Goal: Transaction & Acquisition: Purchase product/service

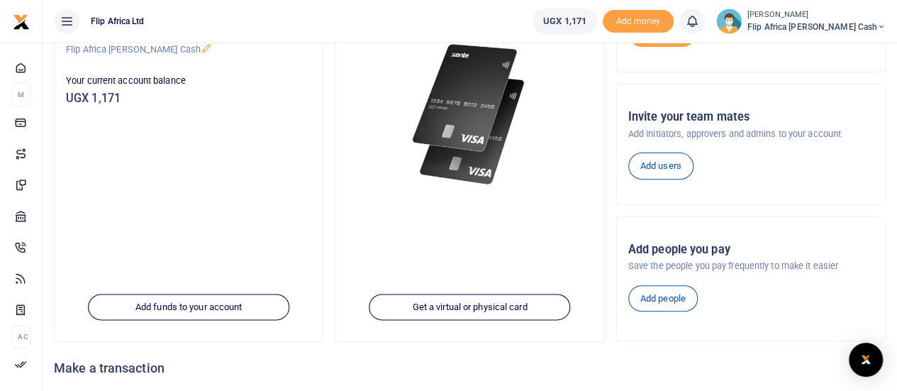
scroll to position [173, 0]
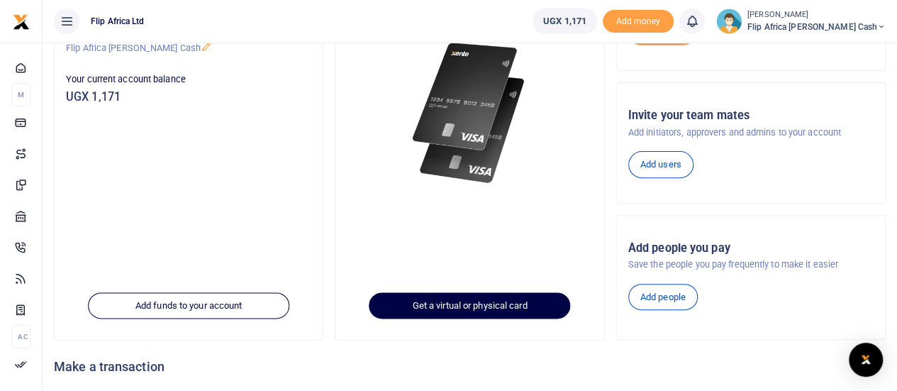
click at [472, 312] on link "Get a virtual or physical card" at bounding box center [469, 305] width 201 height 27
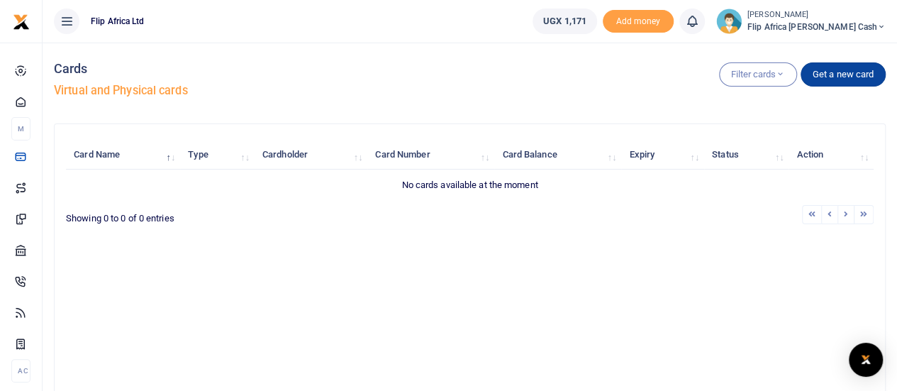
click at [853, 79] on link "Get a new card" at bounding box center [842, 74] width 85 height 24
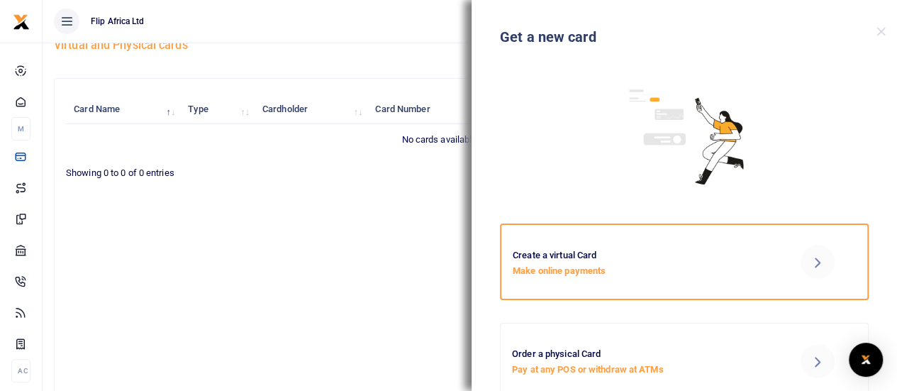
scroll to position [40, 0]
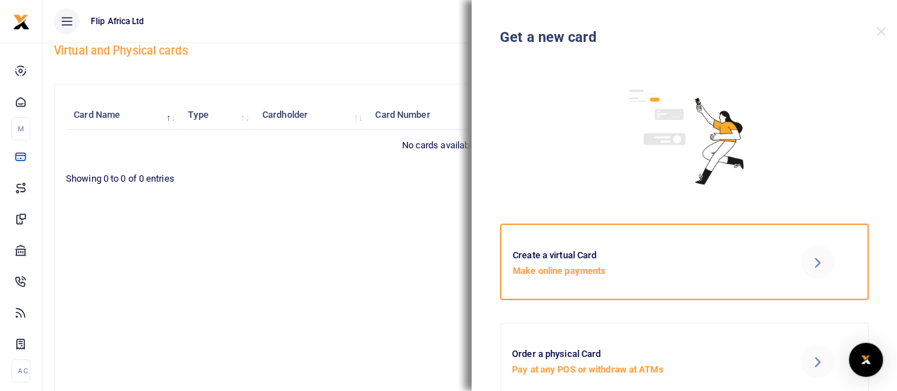
click at [808, 259] on icon at bounding box center [816, 261] width 17 height 17
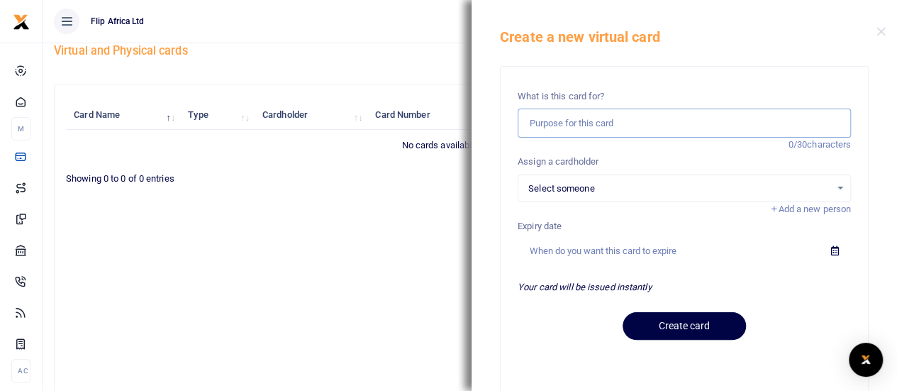
click at [560, 120] on input "text" at bounding box center [683, 122] width 333 height 29
type input "Making online payments"
click at [610, 182] on span "Select someone" at bounding box center [679, 188] width 302 height 14
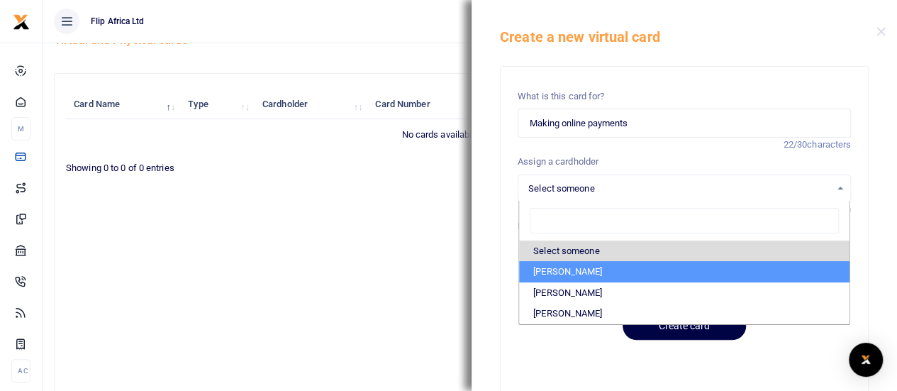
scroll to position [47, 0]
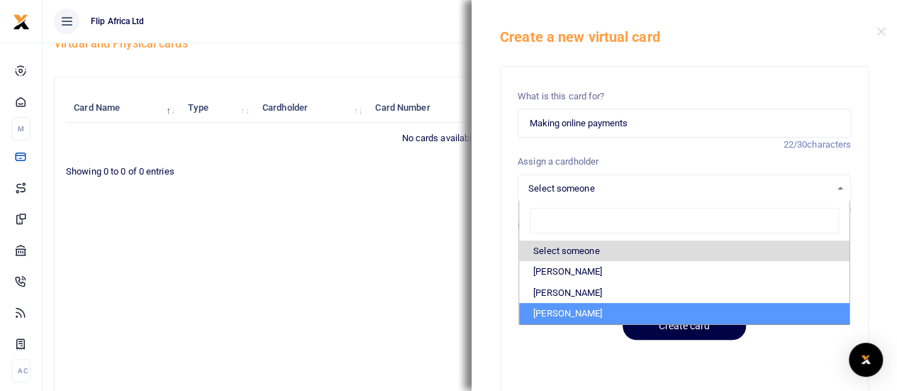
click at [571, 311] on li "Neha Pandya" at bounding box center [684, 313] width 330 height 21
select select "3072"
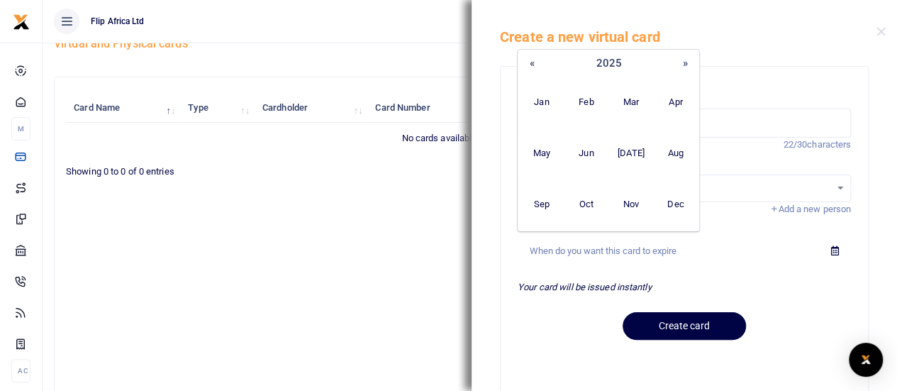
click at [569, 241] on input "text" at bounding box center [668, 251] width 302 height 24
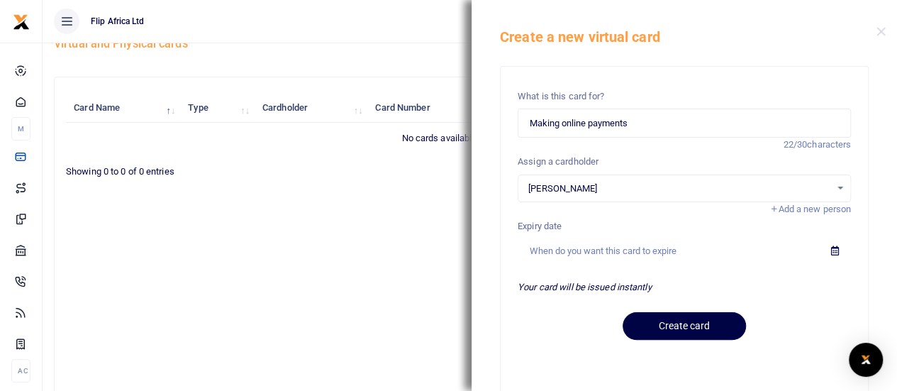
click at [561, 296] on form "What is this card for? Making online payments 22/30 characters Assign a cardhol…" at bounding box center [683, 217] width 333 height 267
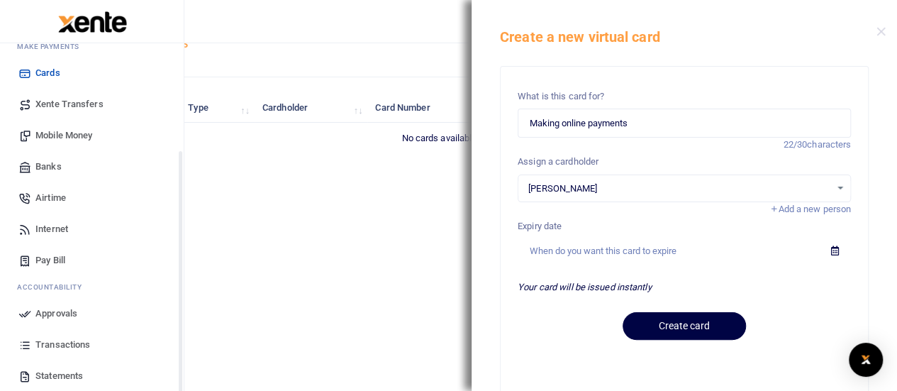
scroll to position [146, 0]
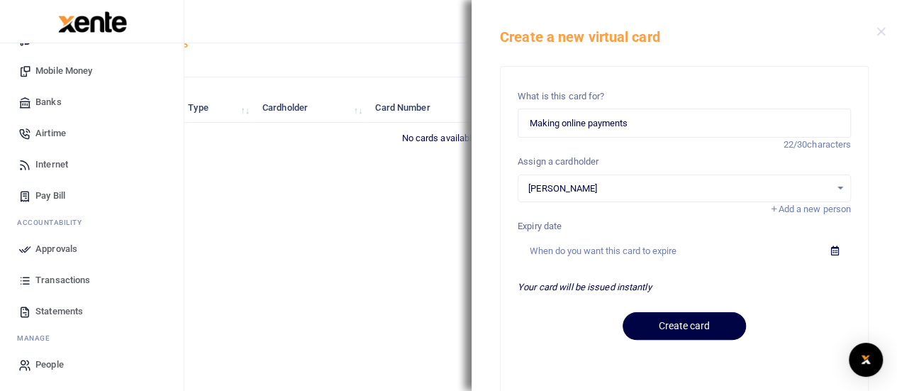
click at [50, 362] on span "People" at bounding box center [49, 364] width 28 height 14
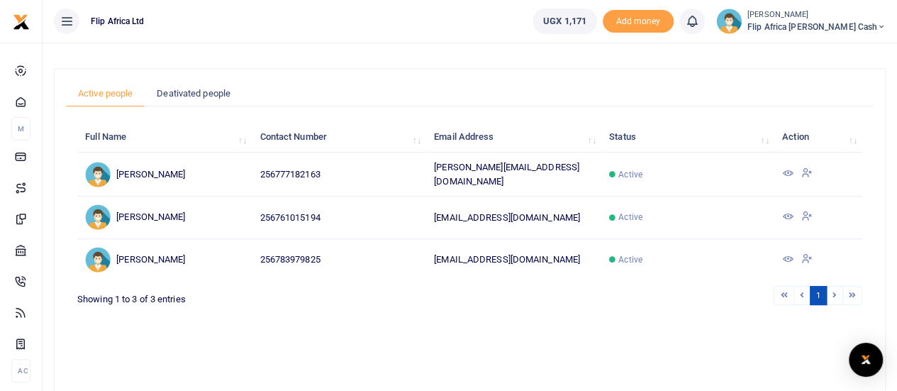
scroll to position [69, 0]
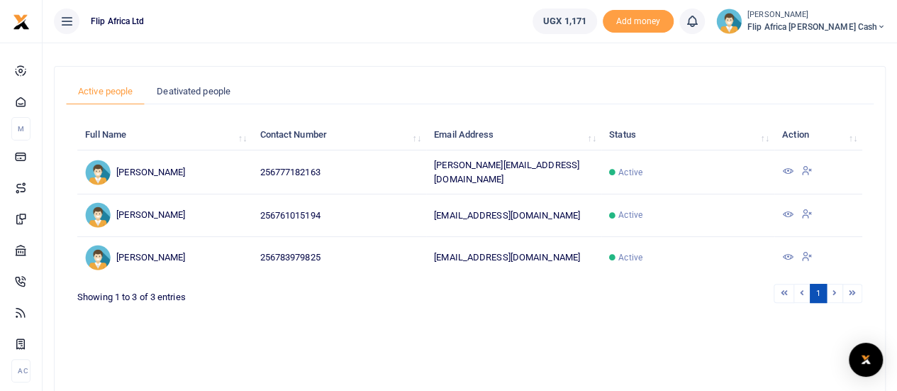
click at [812, 164] on icon at bounding box center [806, 170] width 11 height 13
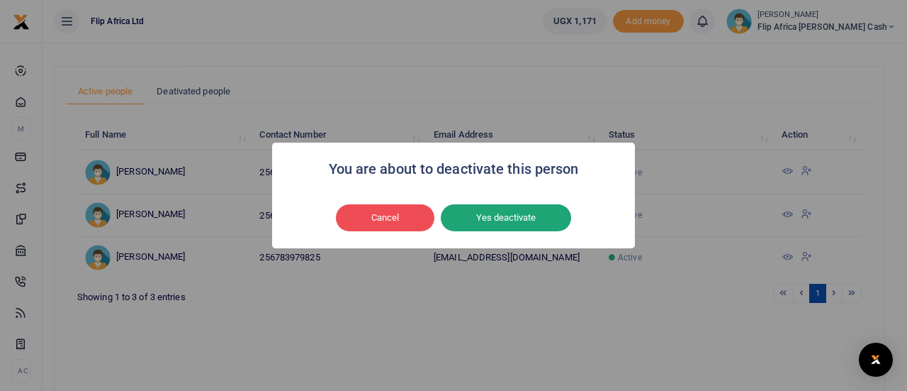
click at [477, 216] on button "Yes deactivate" at bounding box center [506, 217] width 130 height 27
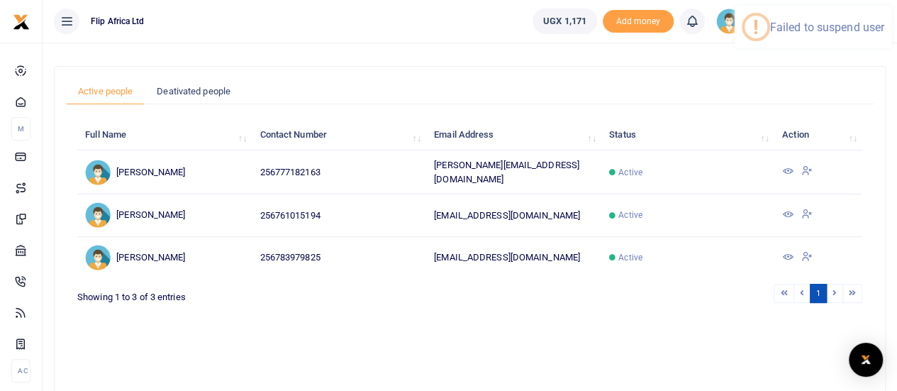
click at [793, 165] on icon at bounding box center [787, 170] width 11 height 11
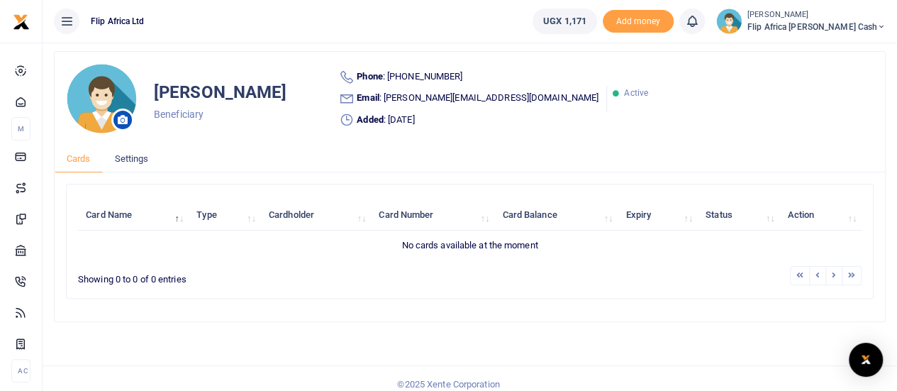
scroll to position [58, 0]
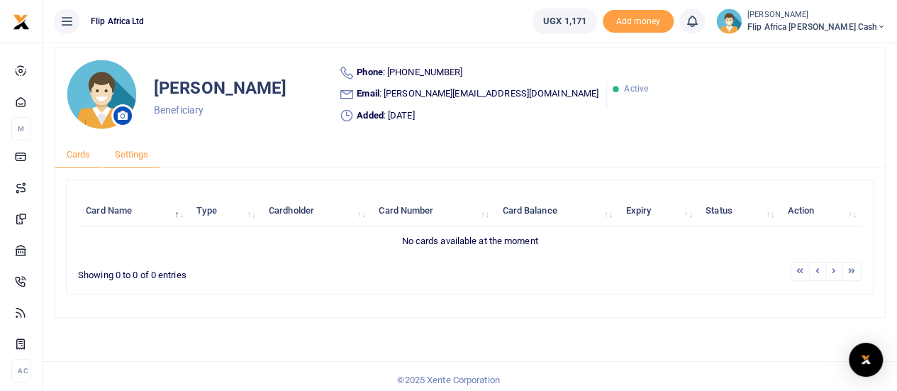
click at [135, 168] on link "Settings" at bounding box center [132, 154] width 58 height 27
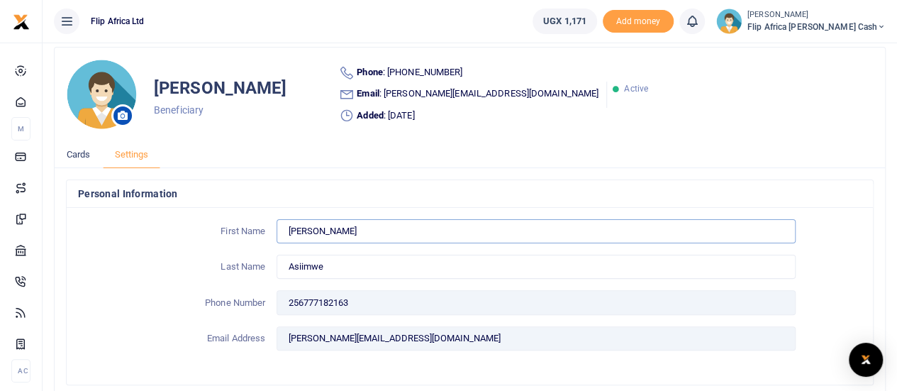
click at [317, 236] on input "[PERSON_NAME]" at bounding box center [535, 231] width 518 height 24
type input "[PERSON_NAME]"
click at [301, 271] on input "Asiimwe" at bounding box center [535, 266] width 518 height 24
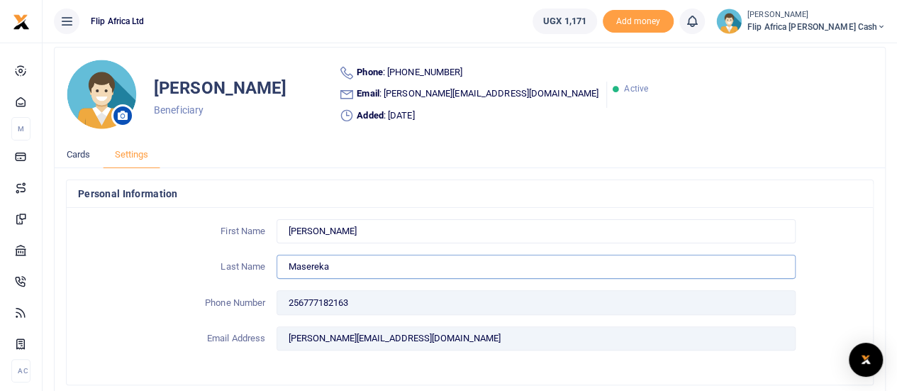
type input "Masereka"
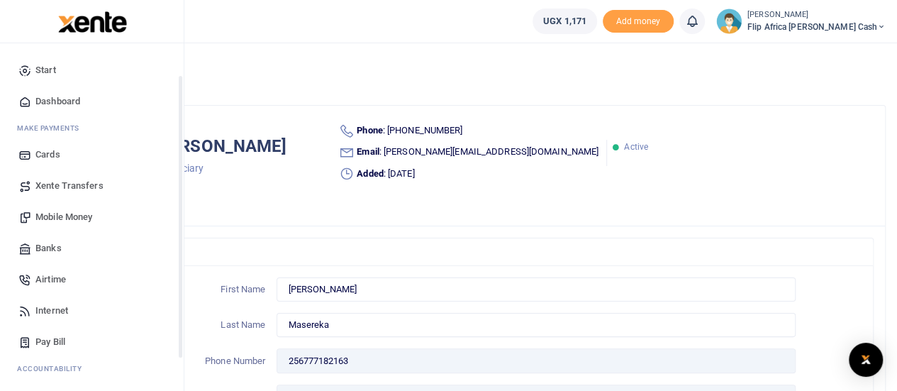
scroll to position [146, 0]
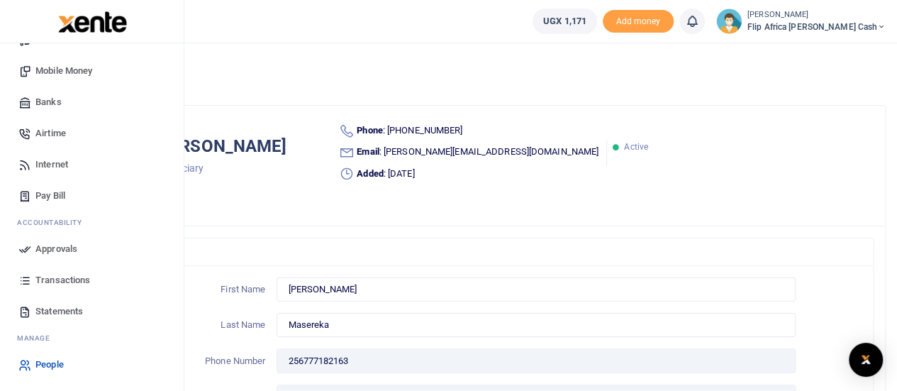
click at [46, 364] on span "People" at bounding box center [49, 364] width 28 height 14
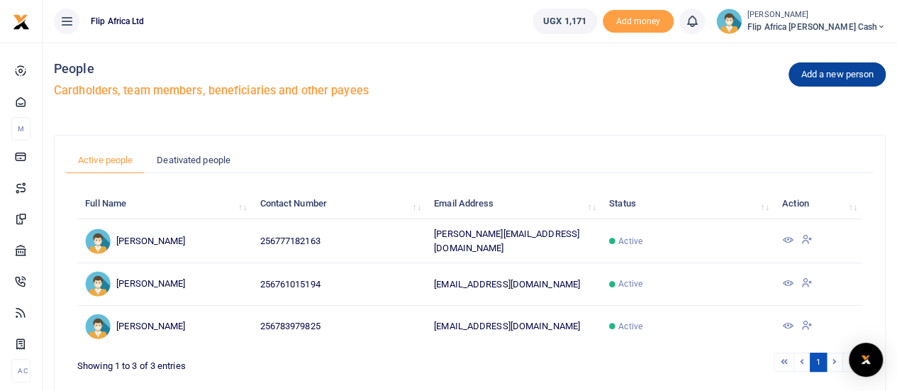
click at [828, 81] on link "Add a new person" at bounding box center [836, 74] width 97 height 24
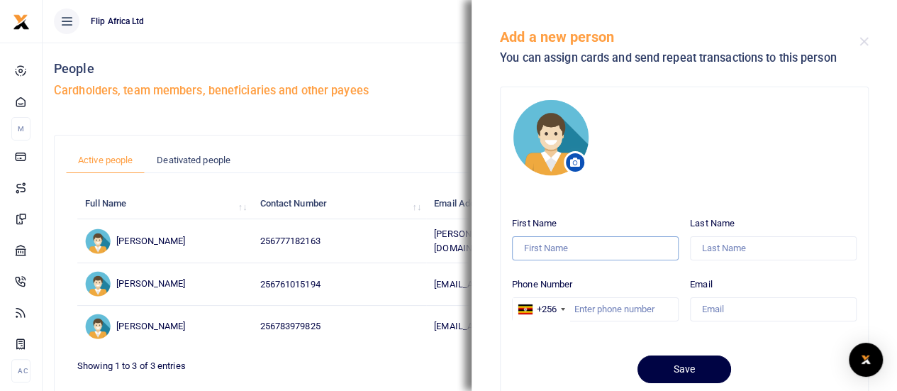
click at [546, 240] on input "First Name" at bounding box center [595, 248] width 167 height 24
type input "Beron"
type input "Masereka"
type input "0789922022"
type input "beron.masereka@gmail.com"
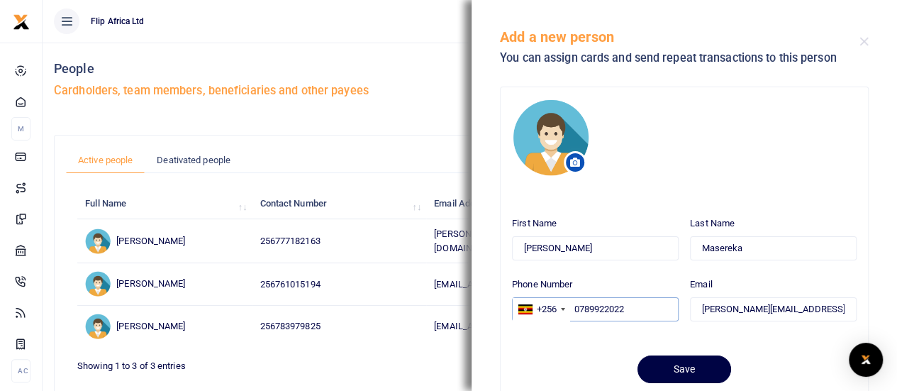
click at [577, 306] on input "0789922022" at bounding box center [595, 309] width 167 height 24
type input "789922022"
click at [761, 302] on input "beron.masereka@gmail.com" at bounding box center [773, 309] width 167 height 24
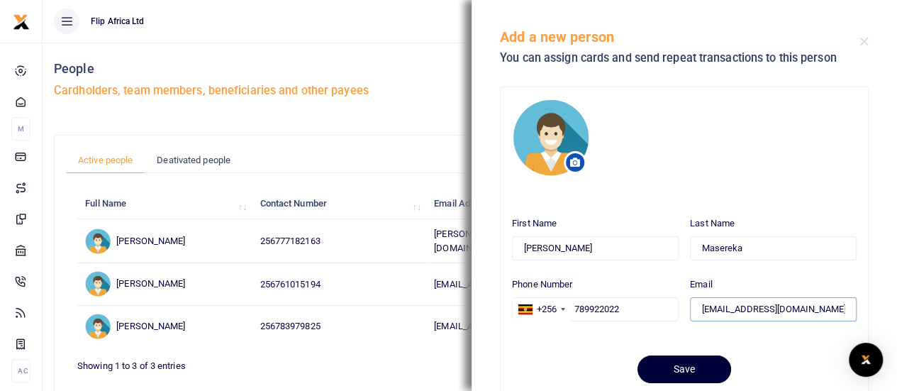
type input "[EMAIL_ADDRESS][DOMAIN_NAME]"
click at [663, 364] on button "Save" at bounding box center [684, 369] width 94 height 28
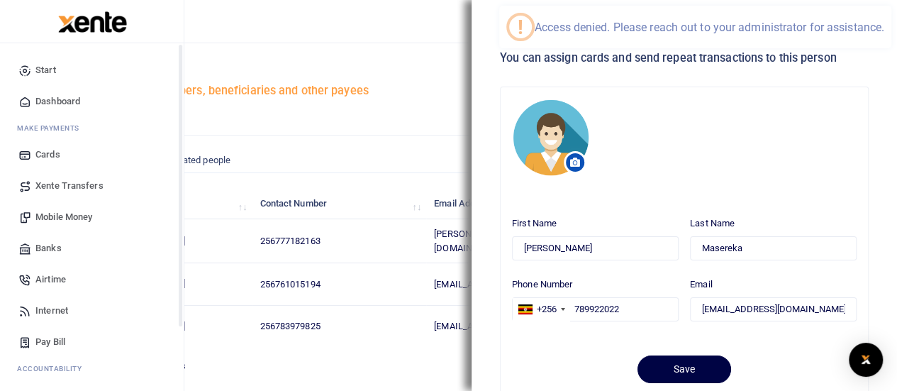
click at [33, 67] on link "Start" at bounding box center [91, 70] width 161 height 31
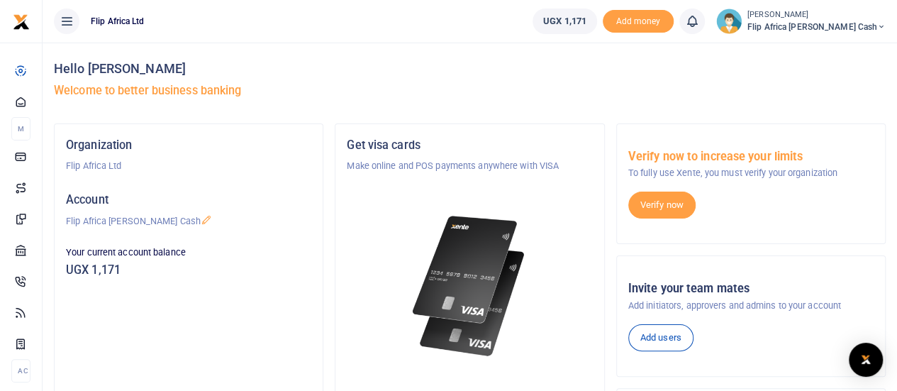
scroll to position [293, 0]
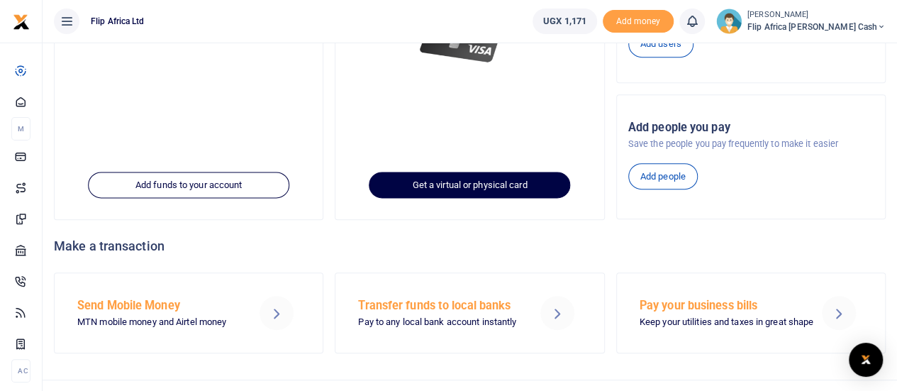
click at [491, 193] on link "Get a virtual or physical card" at bounding box center [469, 185] width 201 height 27
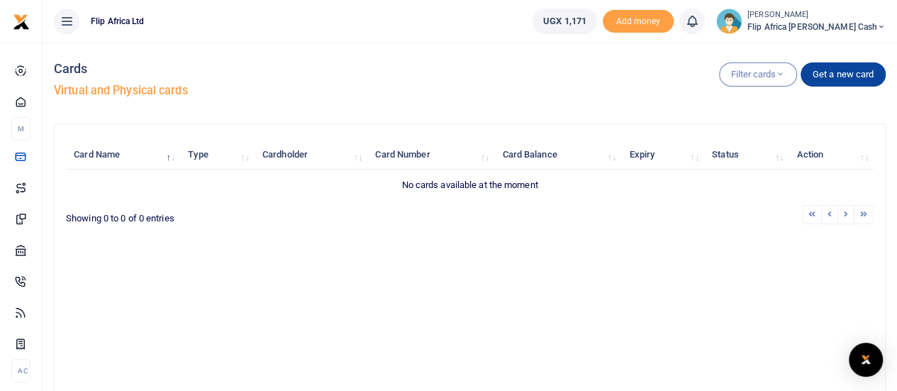
click at [827, 79] on link "Get a new card" at bounding box center [842, 74] width 85 height 24
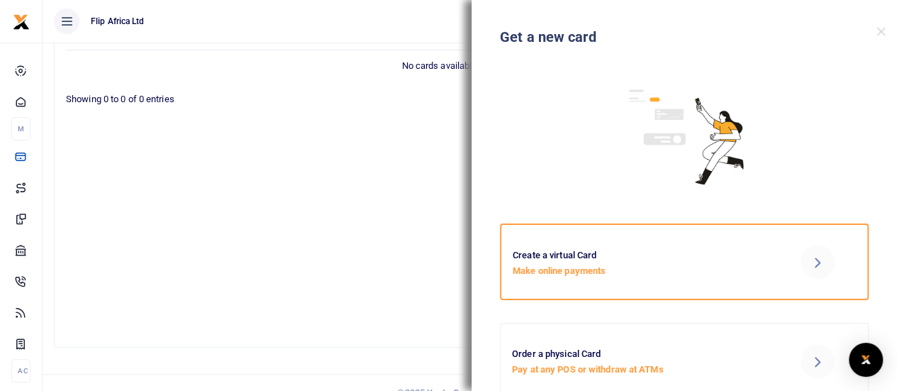
scroll to position [123, 0]
click at [573, 259] on div "Create a virtual Card Make online payments" at bounding box center [640, 261] width 266 height 38
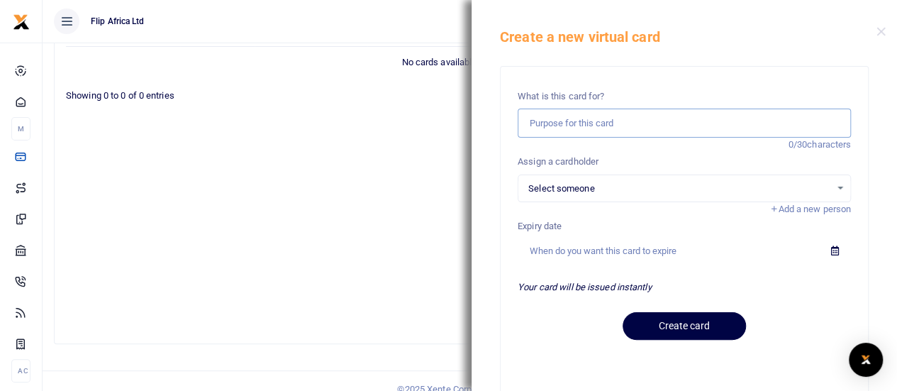
click at [578, 118] on input "text" at bounding box center [683, 122] width 333 height 29
type input "M"
type input "Making online payments"
click at [588, 183] on span "Select someone" at bounding box center [679, 188] width 302 height 14
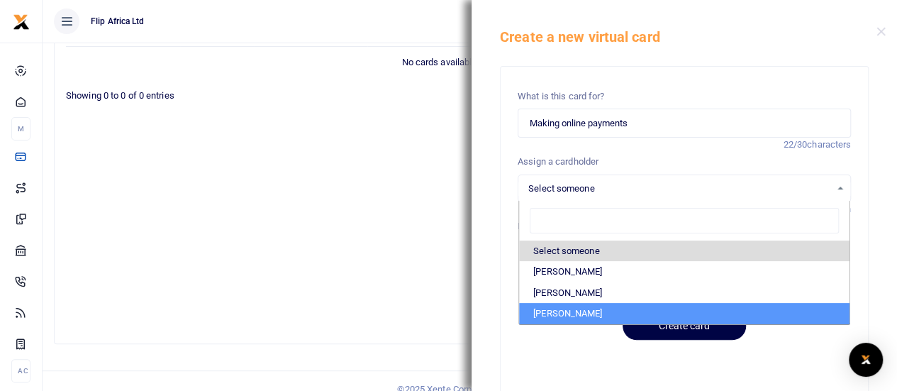
click at [560, 304] on li "[PERSON_NAME]" at bounding box center [684, 313] width 330 height 21
select select "3072"
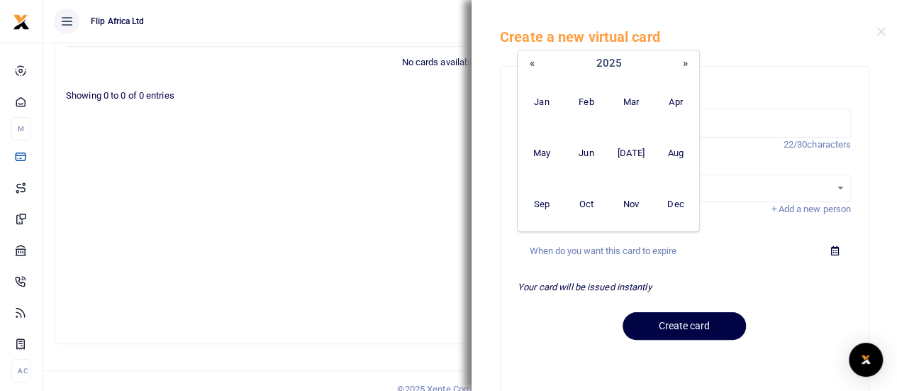
click at [591, 240] on input "text" at bounding box center [668, 251] width 302 height 24
click at [688, 60] on button "»" at bounding box center [685, 64] width 26 height 24
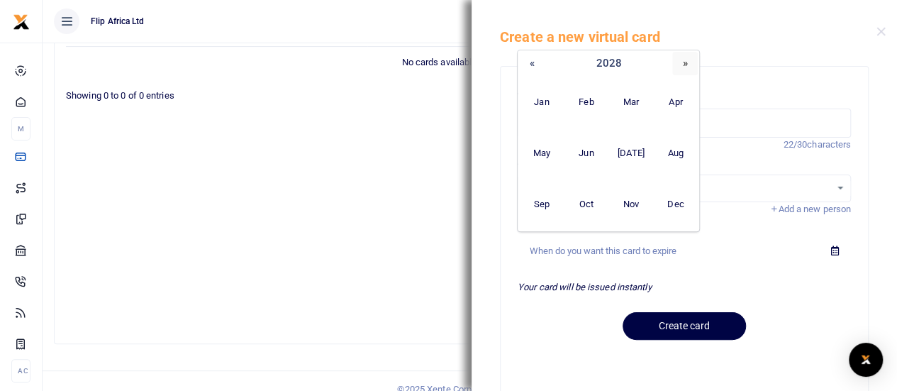
click at [688, 60] on button "»" at bounding box center [685, 64] width 26 height 24
click at [680, 201] on span "Dec" at bounding box center [675, 204] width 45 height 51
type input "12/2030"
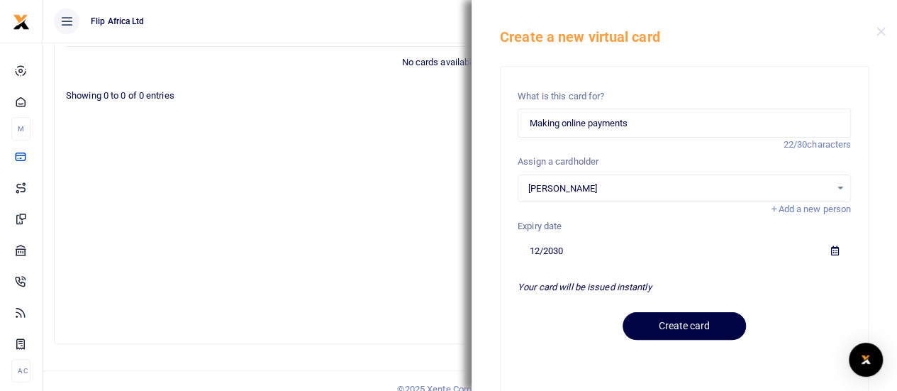
click at [797, 205] on span "Add a new person" at bounding box center [809, 208] width 82 height 11
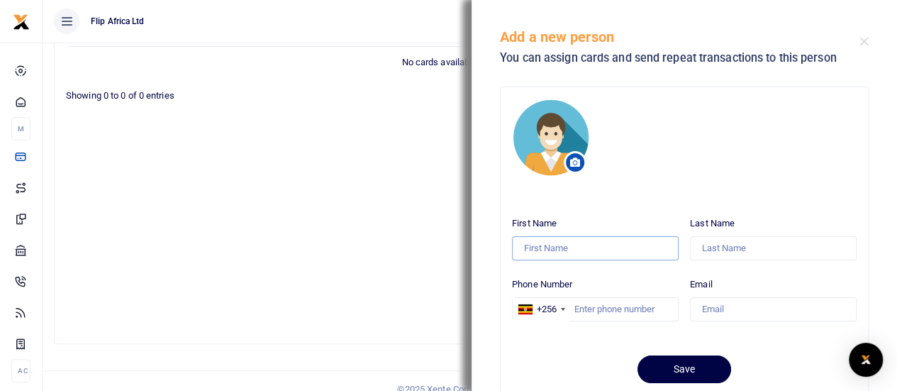
click at [574, 245] on input "First Name" at bounding box center [595, 248] width 167 height 24
type input "Beron"
type input "Masereka"
type input "0789922022"
type input "beron.masereka@gmail.com"
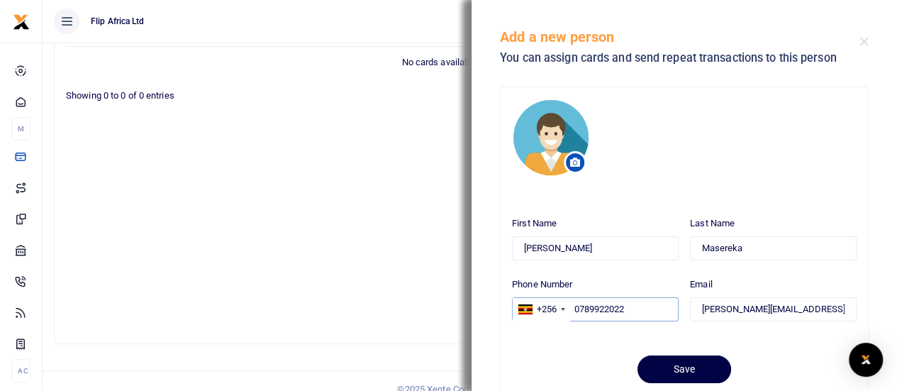
click at [580, 301] on input "0789922022" at bounding box center [595, 309] width 167 height 24
type input "789922022"
click at [730, 301] on input "beron.masereka@gmail.com" at bounding box center [773, 309] width 167 height 24
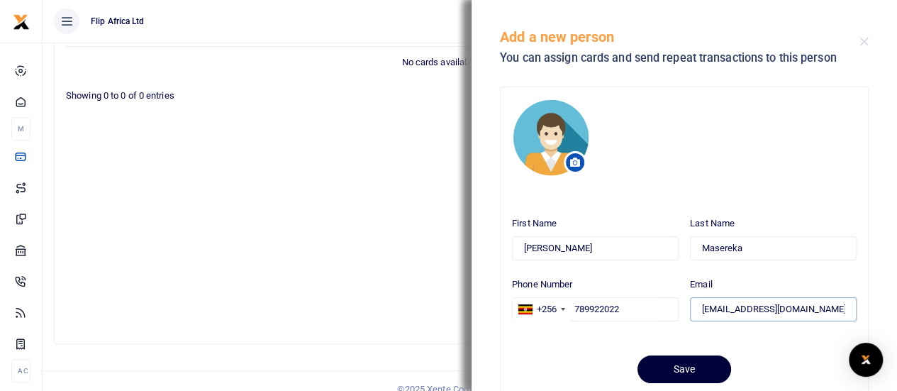
type input "bmasereka@tasc.co.ug"
click at [680, 366] on button "Save" at bounding box center [684, 369] width 94 height 28
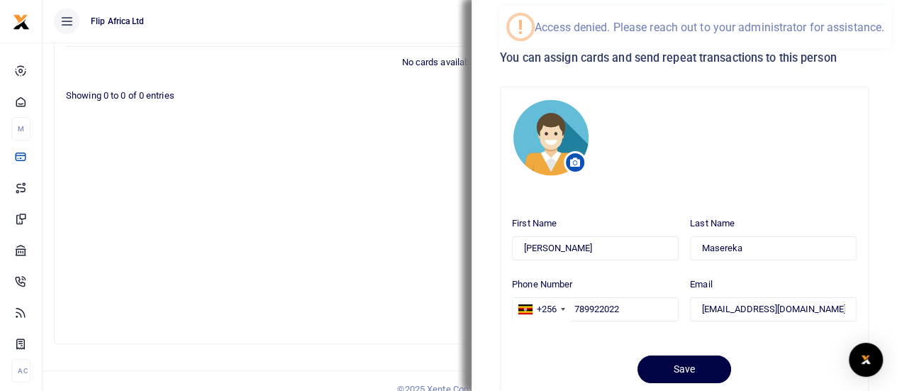
click at [790, 72] on div "Add a new person You can assign cards and send repeat transactions to this pers…" at bounding box center [683, 39] width 425 height 79
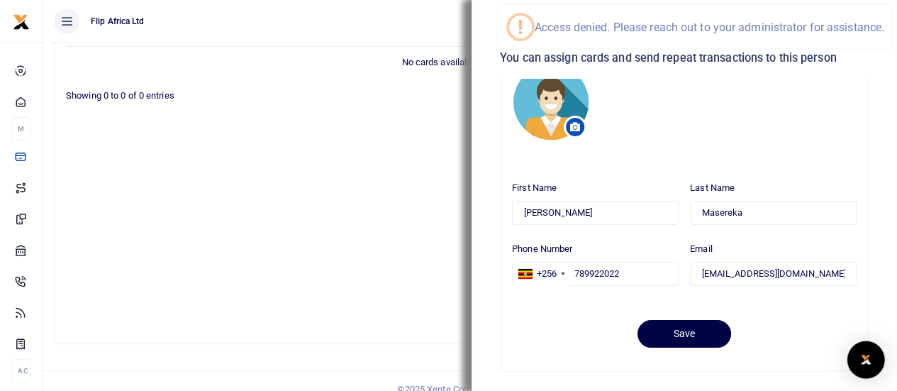
click at [866, 361] on img "Open Intercom Messenger" at bounding box center [865, 359] width 18 height 17
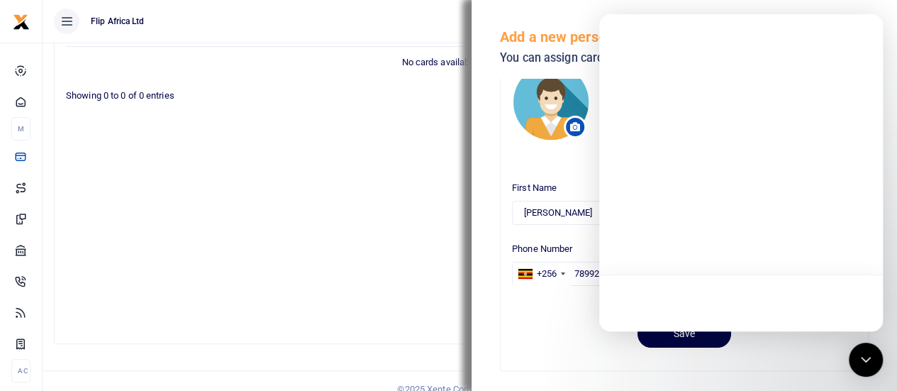
click at [561, 18] on div "Add a new person You can assign cards and send repeat transactions to this pers…" at bounding box center [679, 41] width 359 height 61
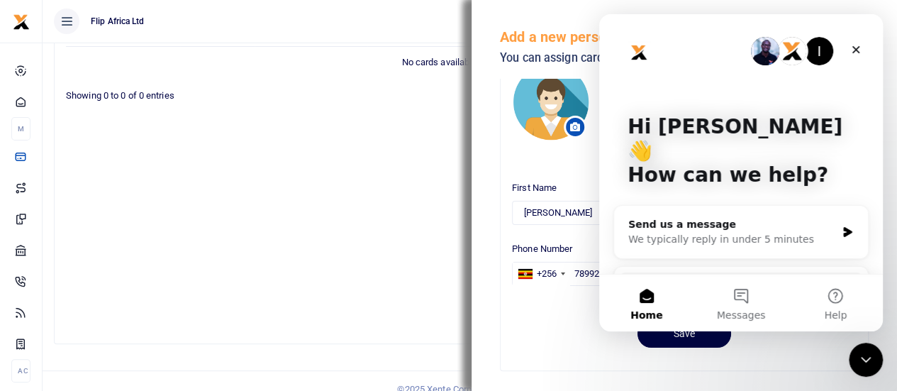
scroll to position [0, 0]
click at [555, 23] on div "Add a new person You can assign cards and send repeat transactions to this pers…" at bounding box center [679, 41] width 359 height 61
click at [852, 51] on icon "Close" at bounding box center [855, 49] width 11 height 11
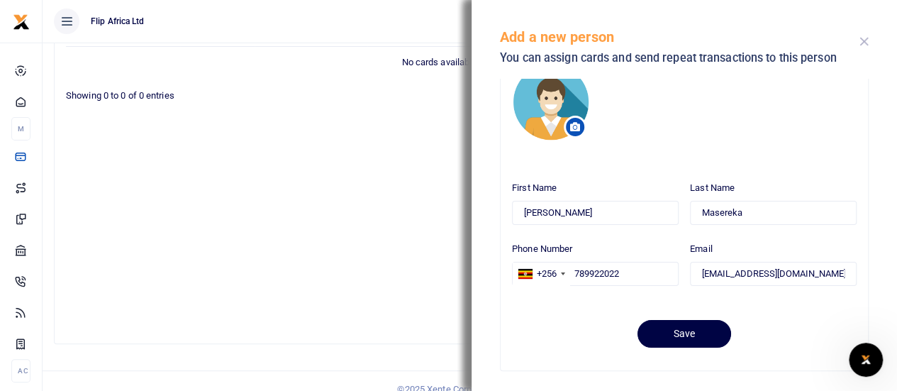
click at [860, 37] on button "Close" at bounding box center [863, 41] width 9 height 9
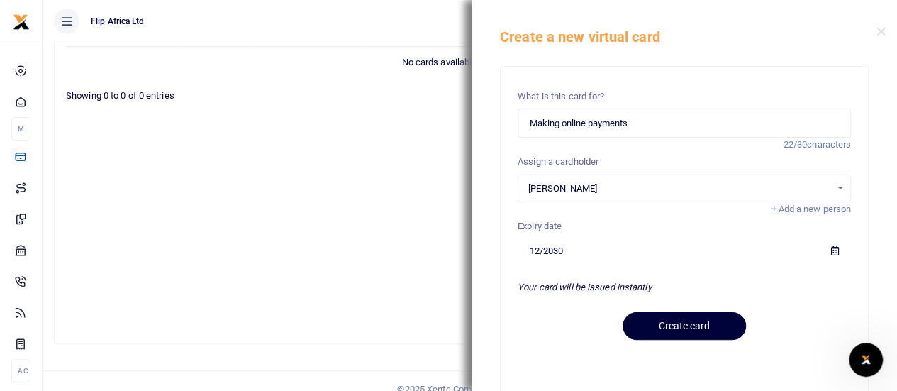
click at [671, 325] on button "Create card" at bounding box center [683, 326] width 123 height 28
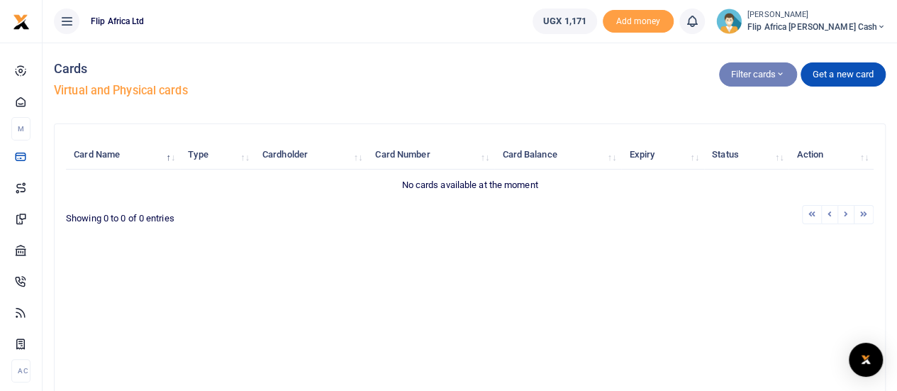
click at [778, 73] on icon "button" at bounding box center [779, 74] width 9 height 11
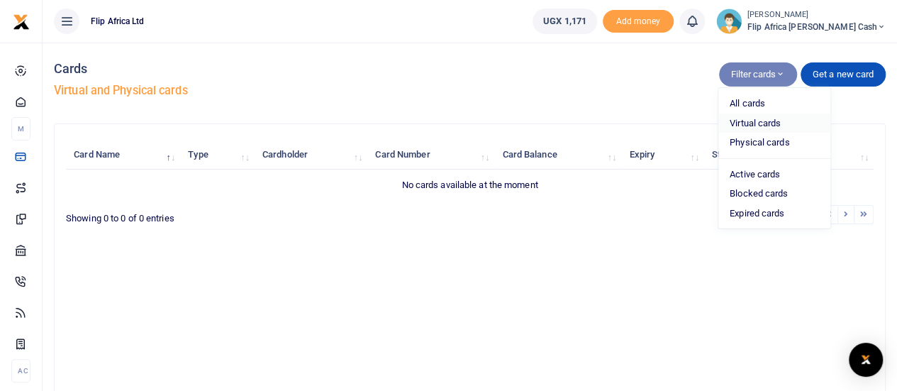
click at [743, 124] on link "Virtual cards" at bounding box center [774, 123] width 112 height 20
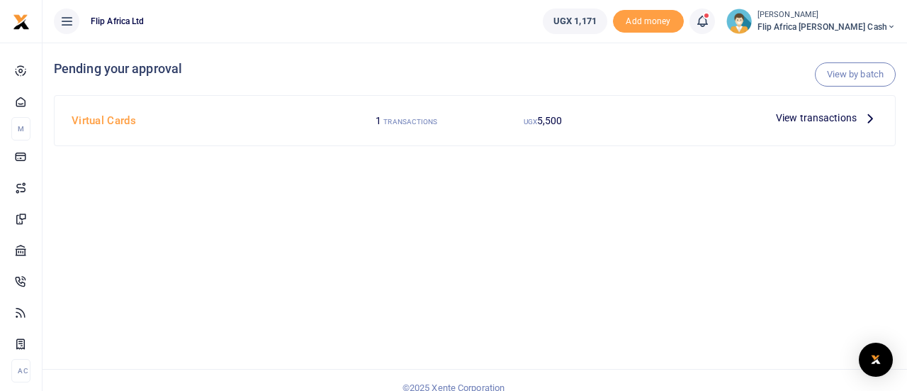
click at [838, 118] on span "View transactions" at bounding box center [816, 118] width 81 height 16
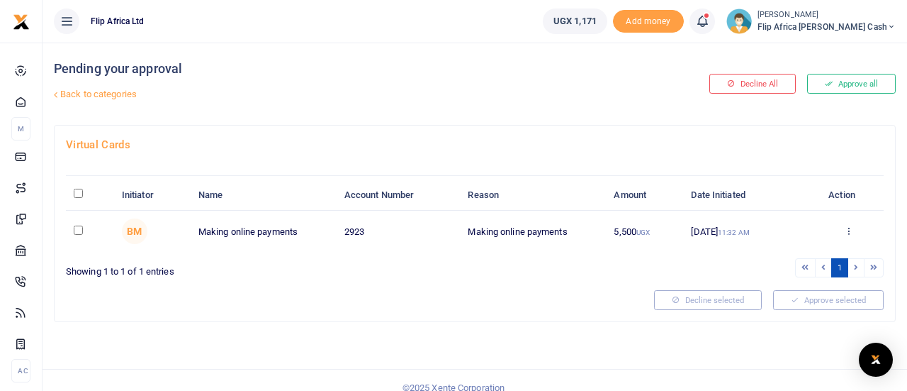
click at [818, 226] on td "Approve Decline Details" at bounding box center [849, 231] width 70 height 41
click at [844, 229] on icon at bounding box center [848, 230] width 9 height 10
